Goal: Navigation & Orientation: Go to known website

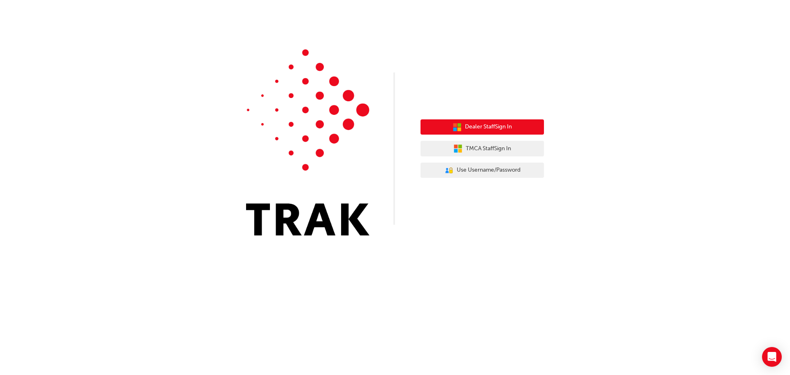
click at [514, 129] on button "Dealer Staff Sign In" at bounding box center [482, 127] width 123 height 16
